Goal: Register for event/course

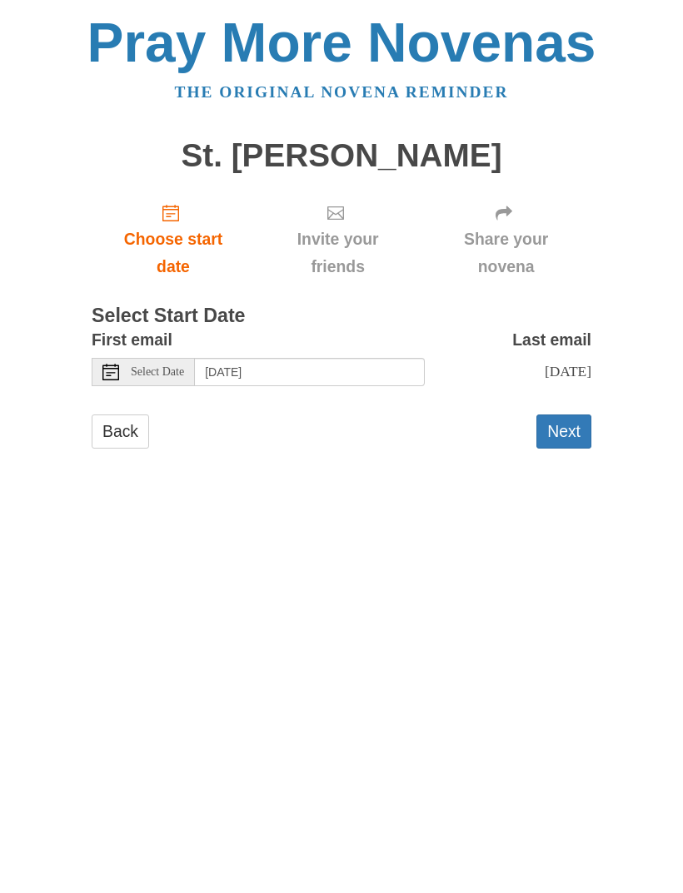
click at [566, 424] on button "Next" at bounding box center [563, 432] width 55 height 34
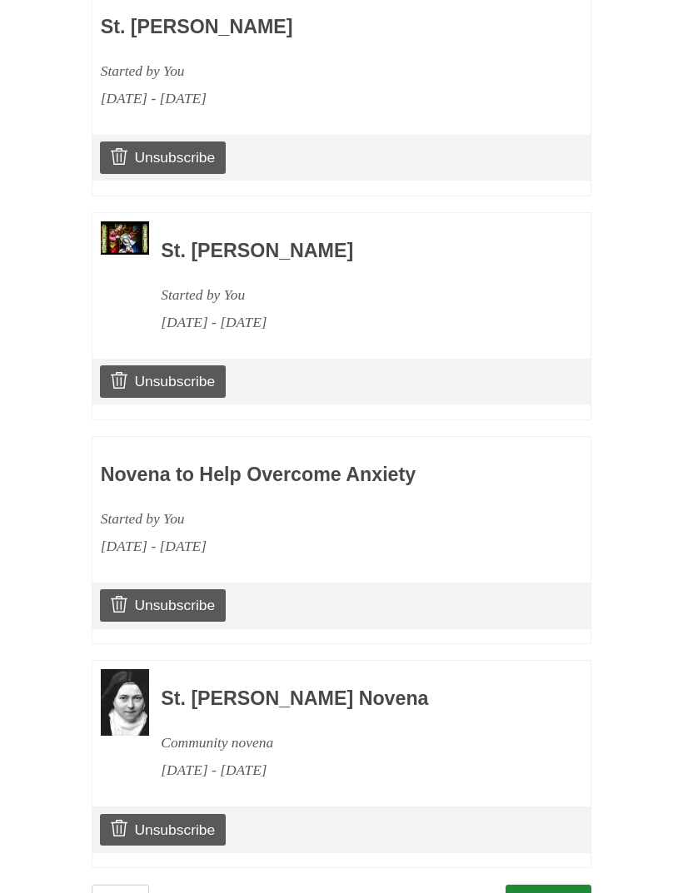
scroll to position [809, 0]
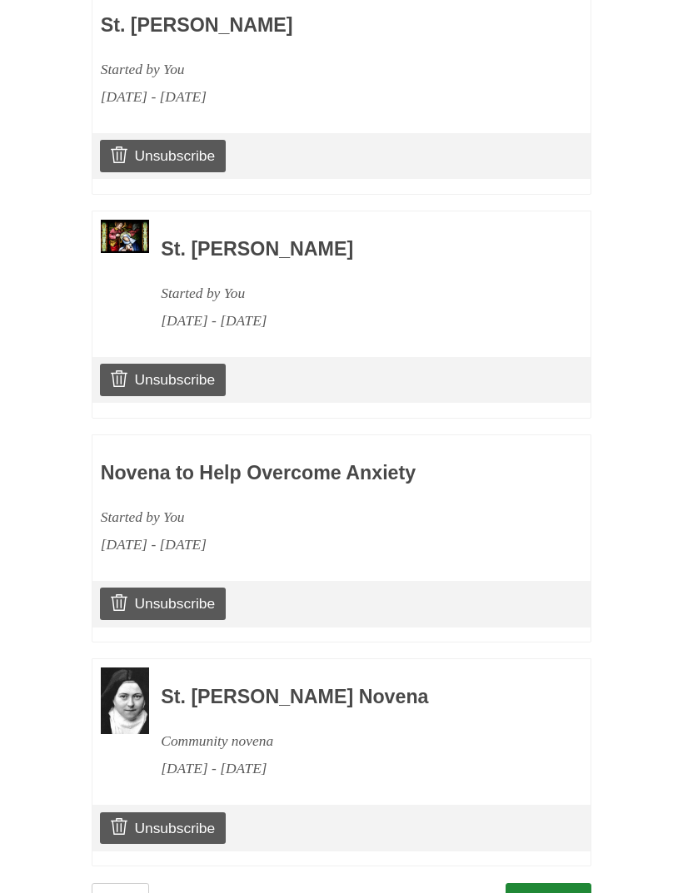
click at [557, 883] on link "Continue" at bounding box center [548, 900] width 87 height 34
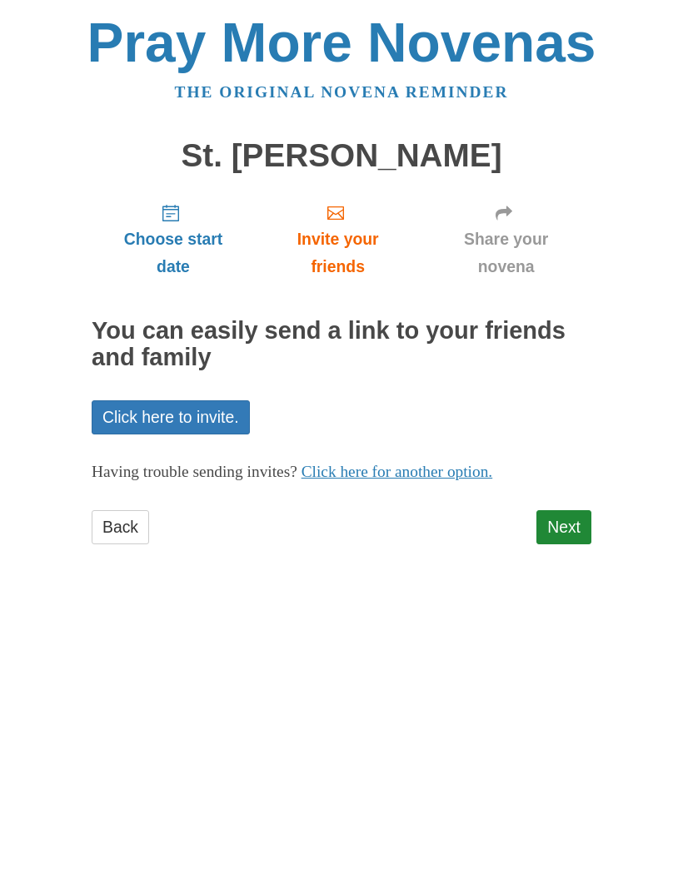
click at [579, 519] on link "Next" at bounding box center [563, 527] width 55 height 34
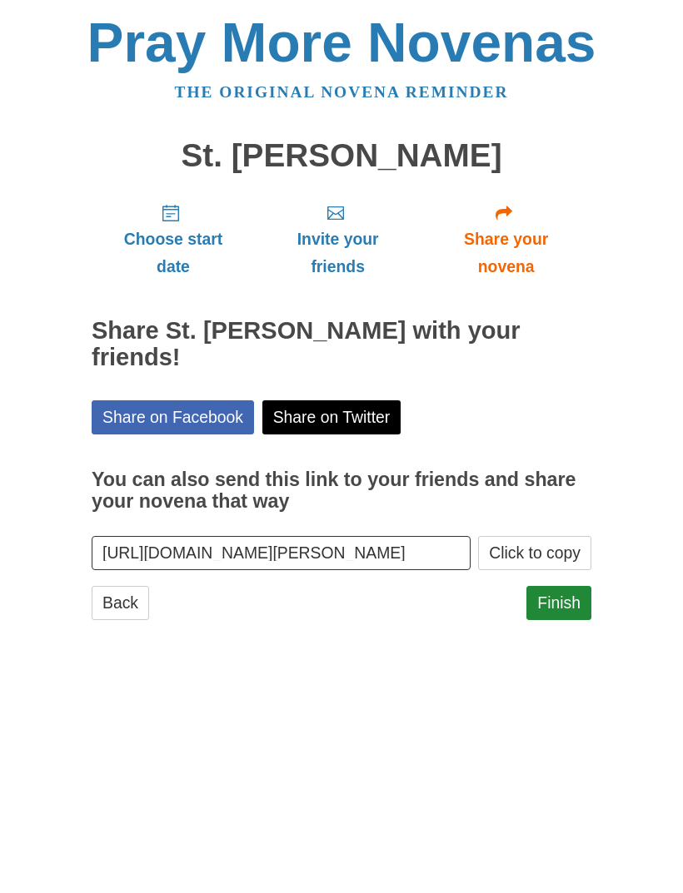
click at [567, 586] on link "Finish" at bounding box center [558, 603] width 65 height 34
